Goal: Transaction & Acquisition: Book appointment/travel/reservation

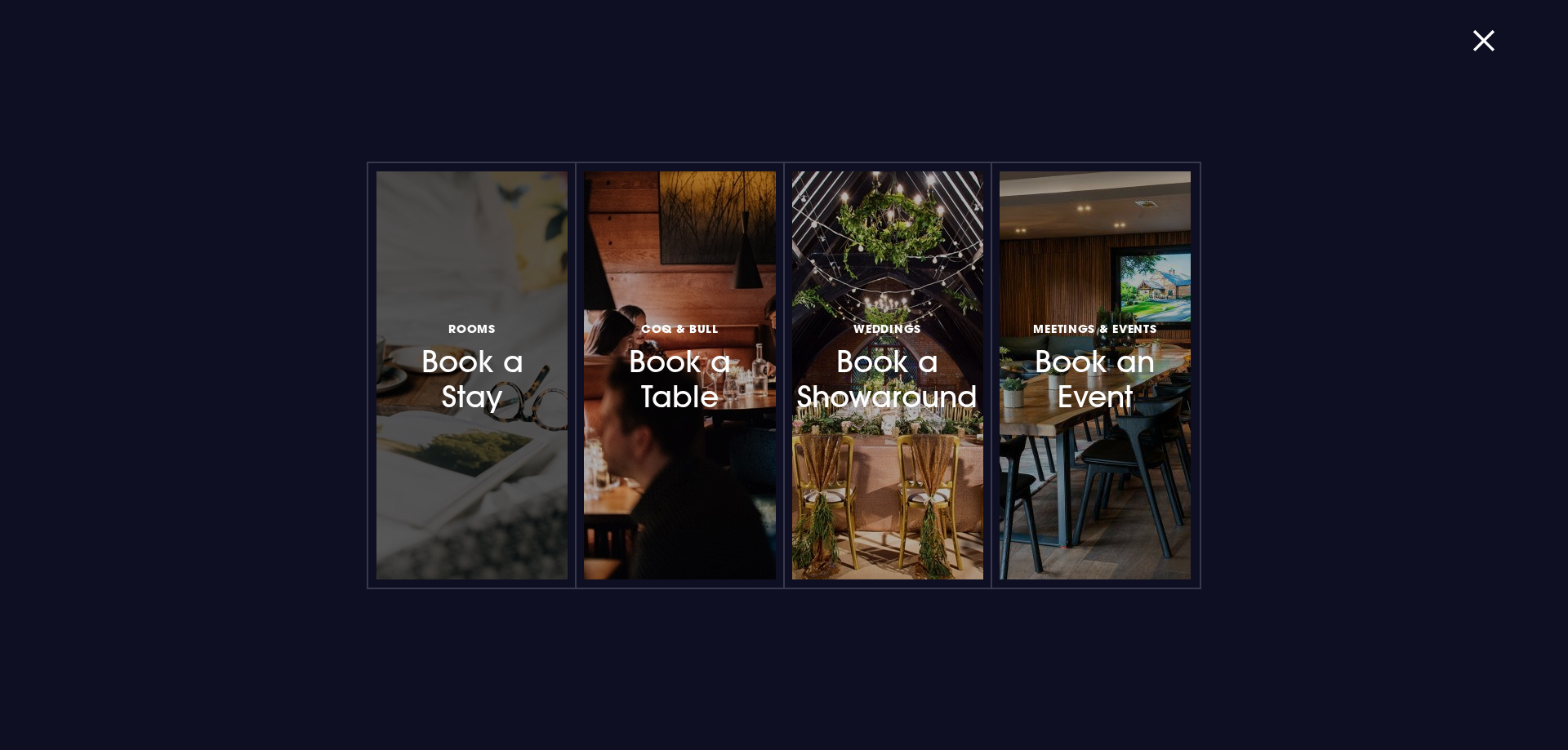
click at [487, 394] on h3 "Rooms Book a Stay" at bounding box center [472, 367] width 142 height 97
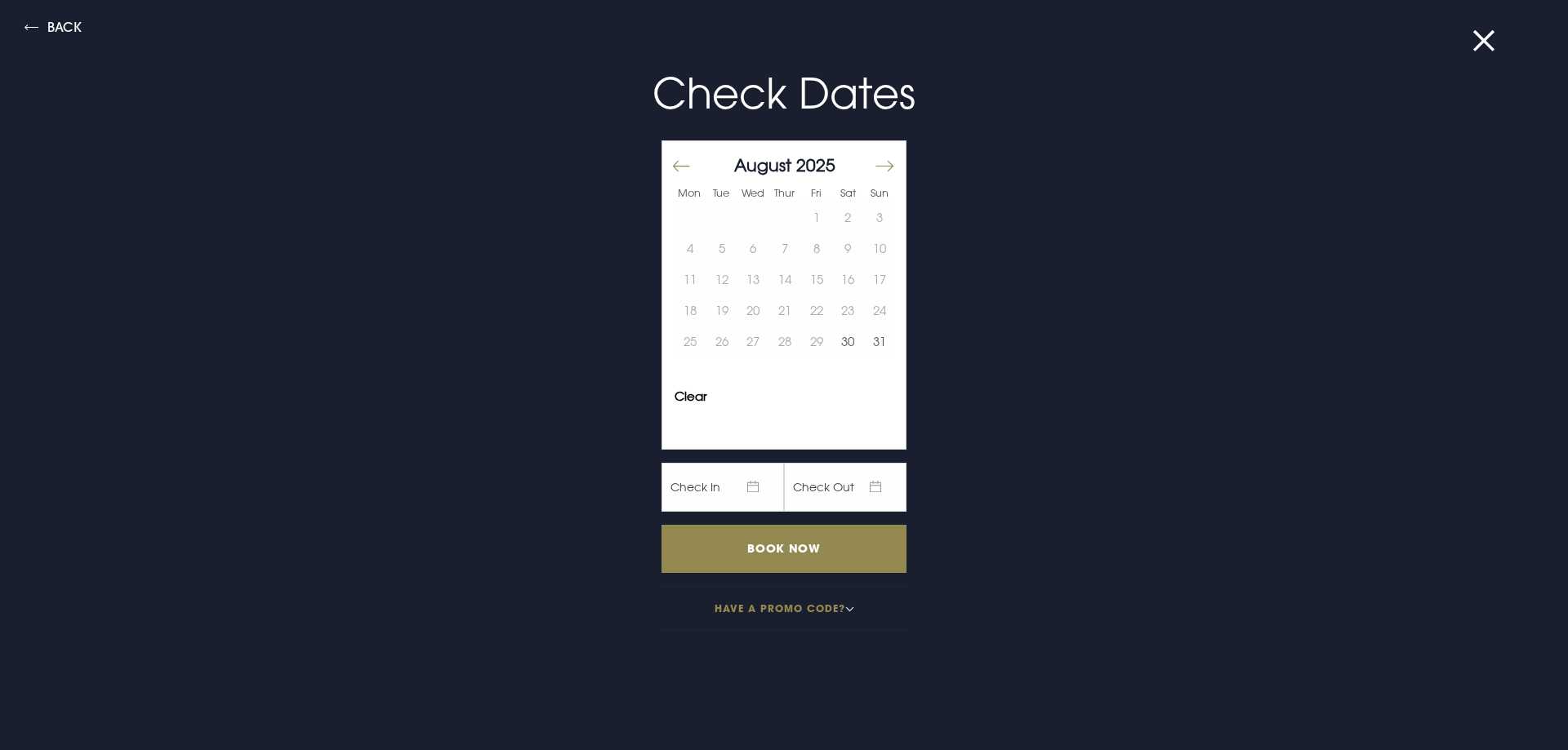
click at [879, 164] on button "Move forward to switch to the next month." at bounding box center [884, 166] width 19 height 34
click at [859, 316] on button "27" at bounding box center [848, 310] width 32 height 31
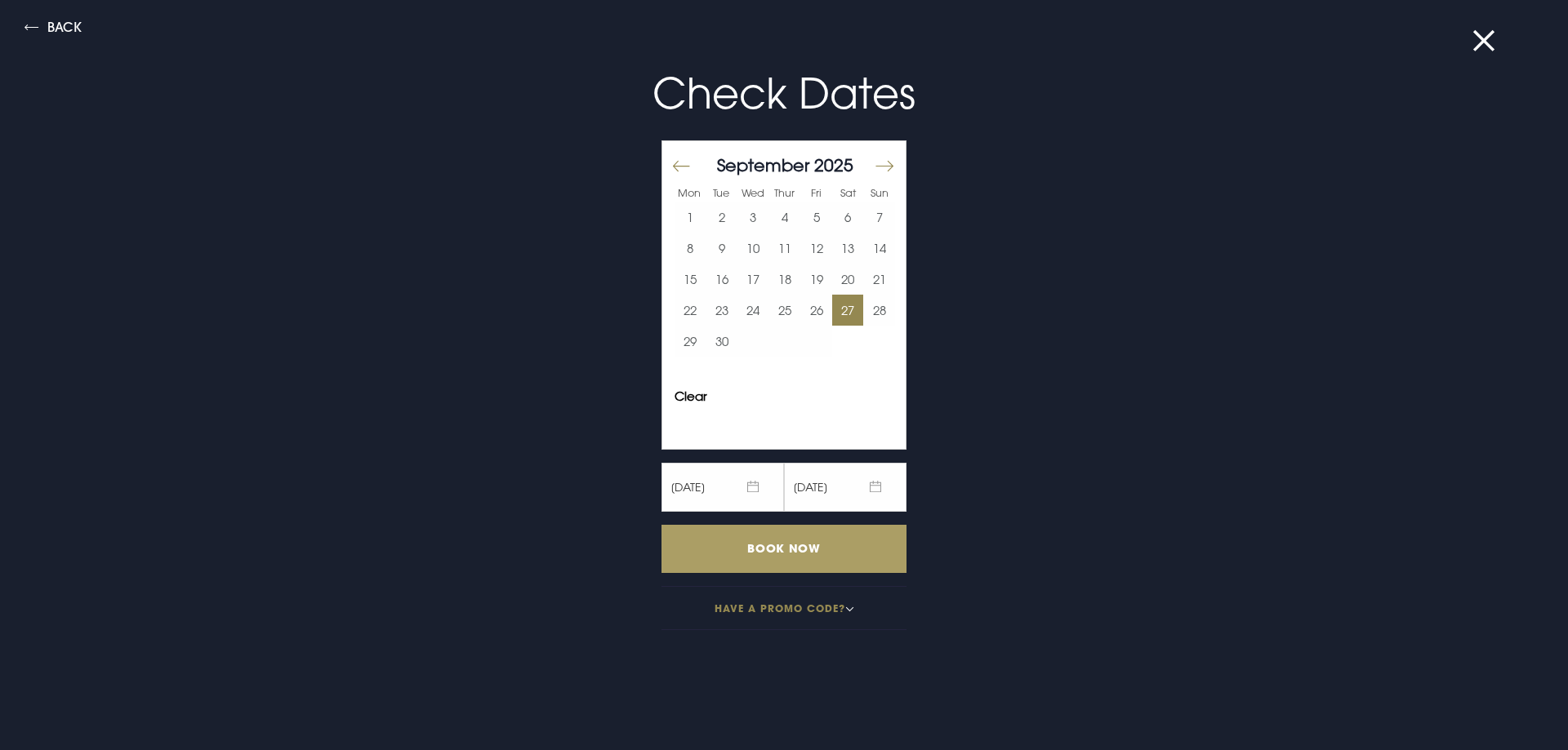
click at [806, 557] on input "Book Now" at bounding box center [784, 549] width 245 height 48
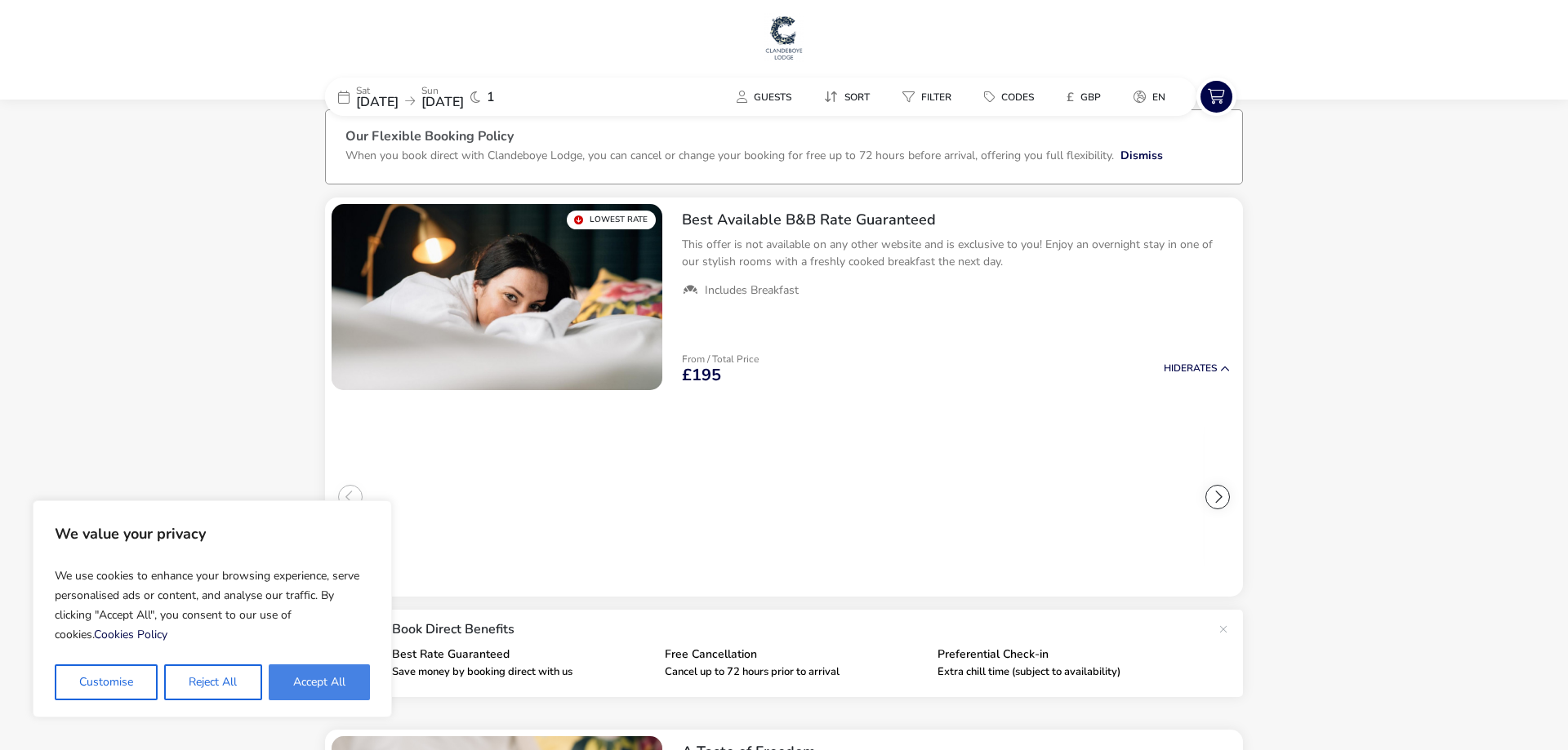
click at [316, 689] on button "Accept All" at bounding box center [319, 682] width 101 height 36
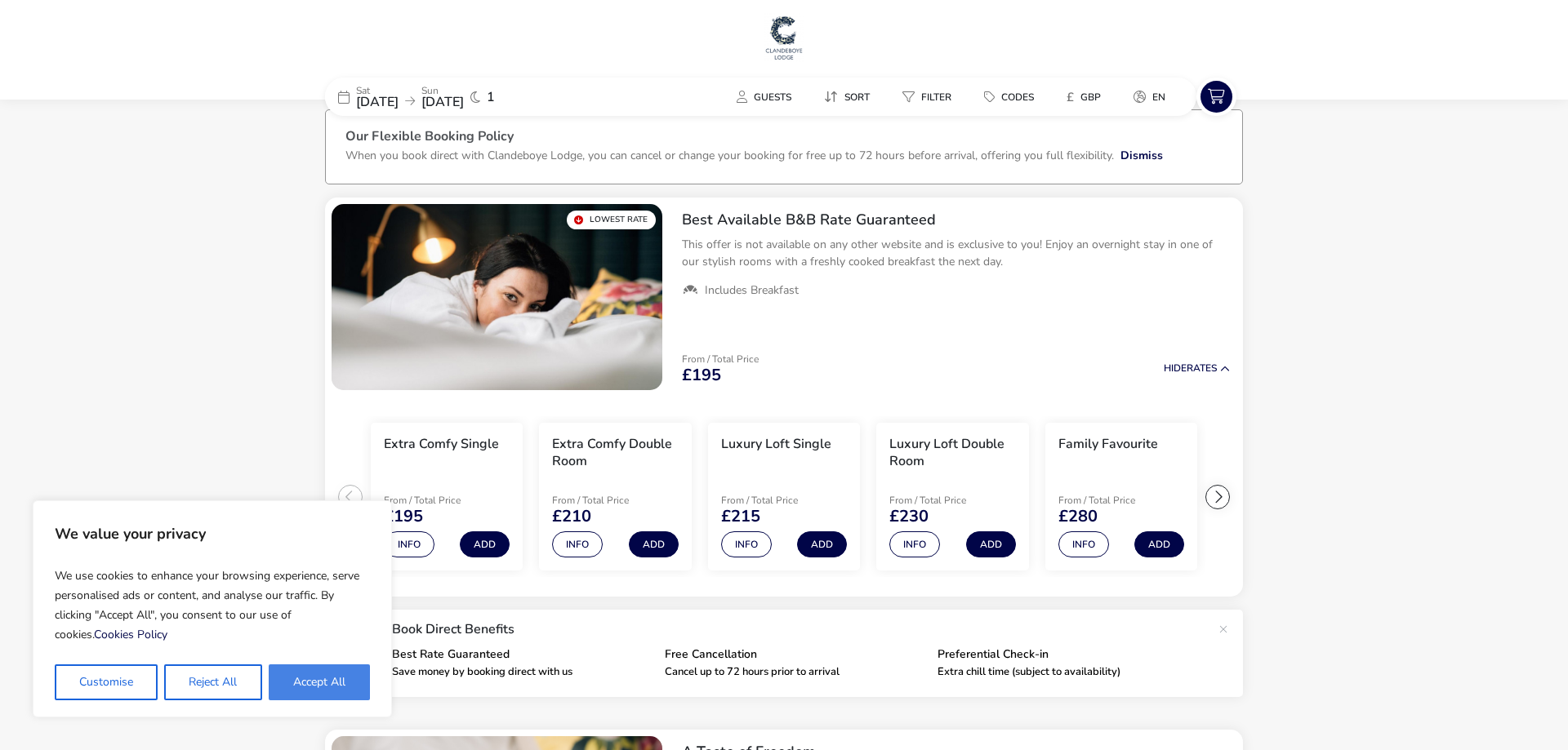
checkbox input "true"
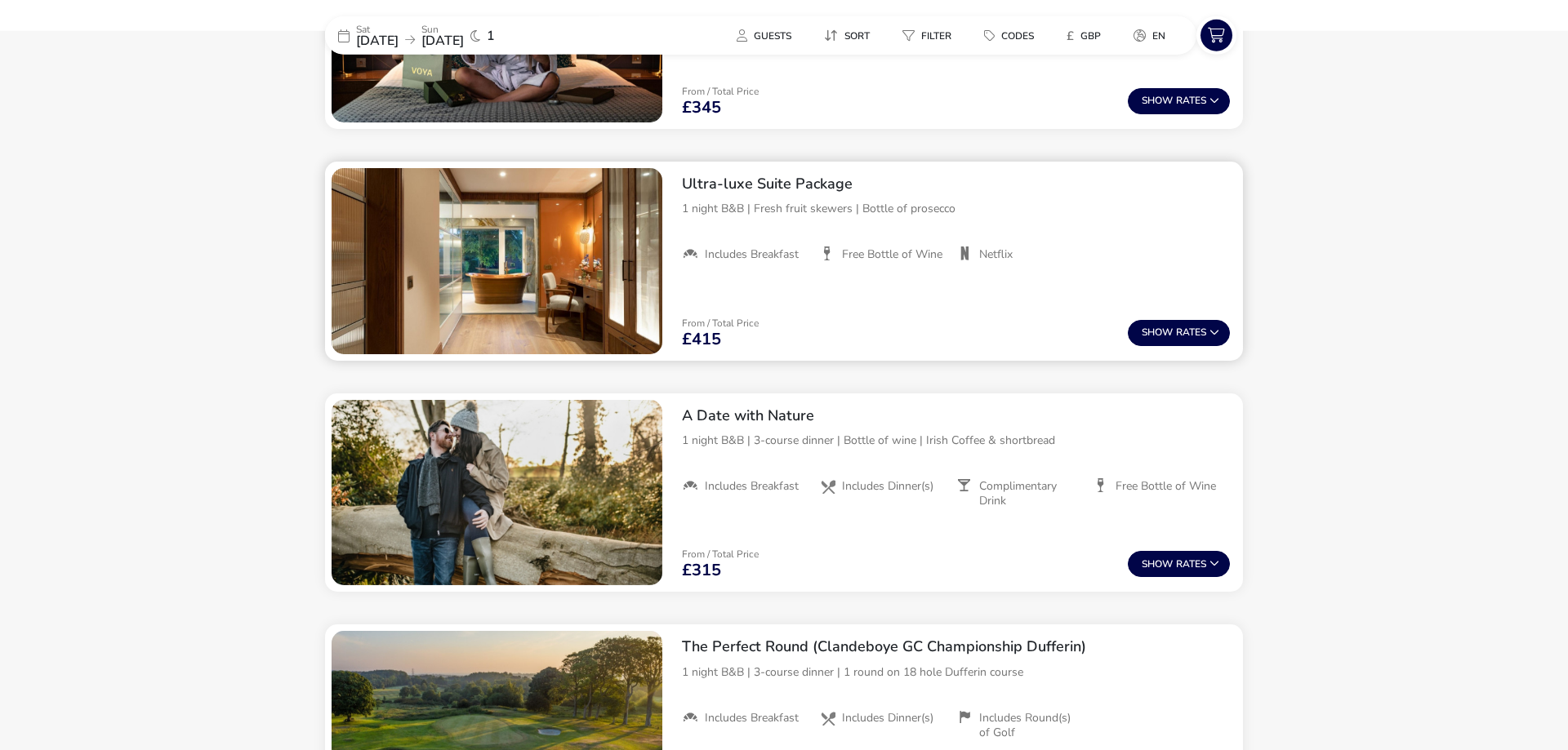
scroll to position [1379, 0]
